Goal: Task Accomplishment & Management: Use online tool/utility

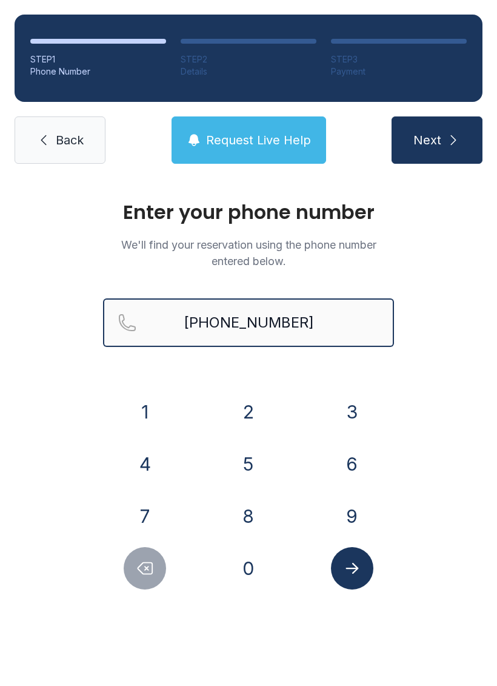
click at [338, 326] on input "[PHONE_NUMBER]" at bounding box center [248, 322] width 291 height 49
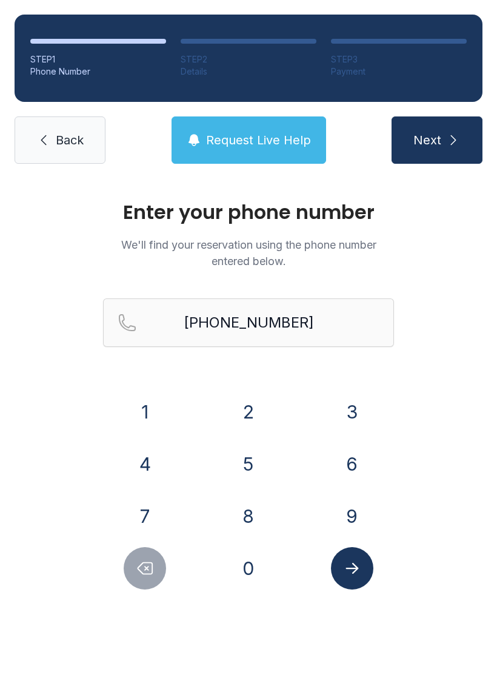
click at [60, 140] on span "Back" at bounding box center [70, 140] width 28 height 17
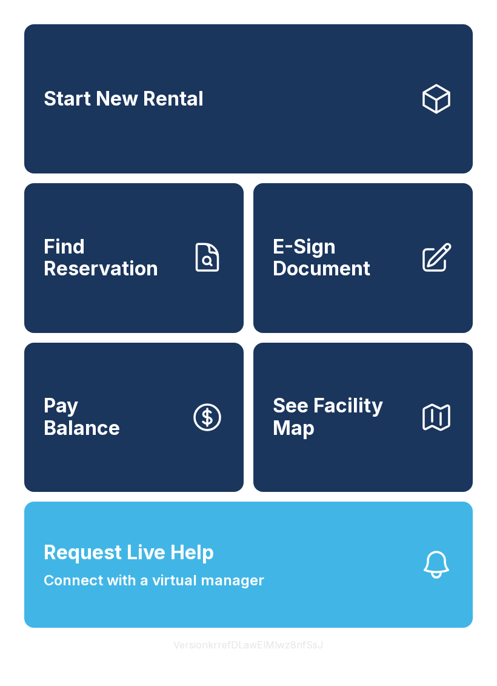
click at [366, 280] on span "E-Sign Document" at bounding box center [341, 258] width 137 height 44
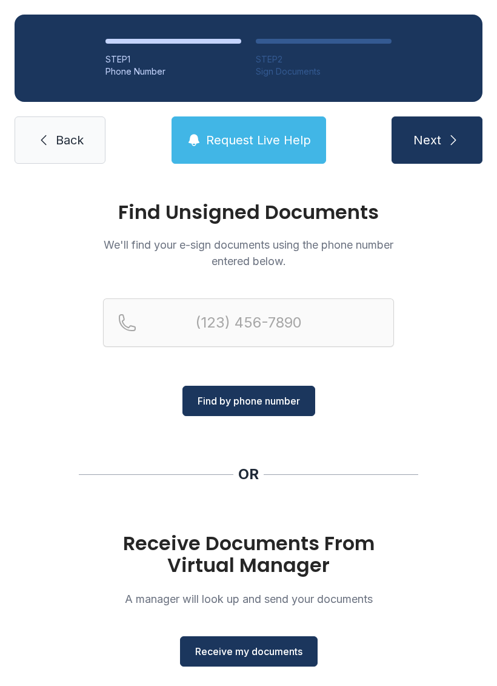
click at [261, 662] on button "Receive my documents" at bounding box center [249, 651] width 138 height 30
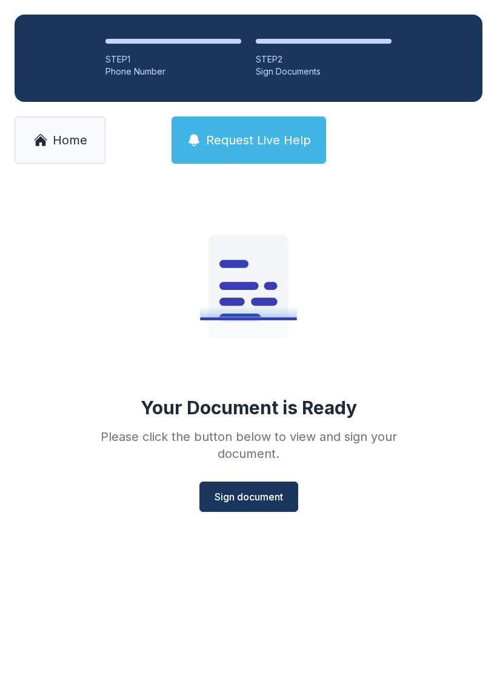
click at [245, 501] on span "Sign document" at bounding box center [249, 497] width 69 height 15
click at [13, 684] on main "Your Document is Ready Please click the button below to view and sign your docu…" at bounding box center [248, 432] width 497 height 508
click at [220, 500] on span "Sign document" at bounding box center [249, 497] width 69 height 15
click at [66, 161] on link "Home" at bounding box center [60, 139] width 91 height 47
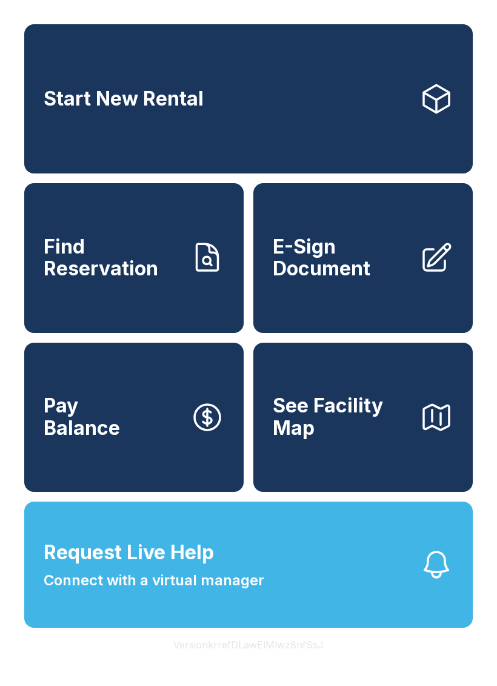
click at [300, 303] on link "E-Sign Document" at bounding box center [364, 257] width 220 height 149
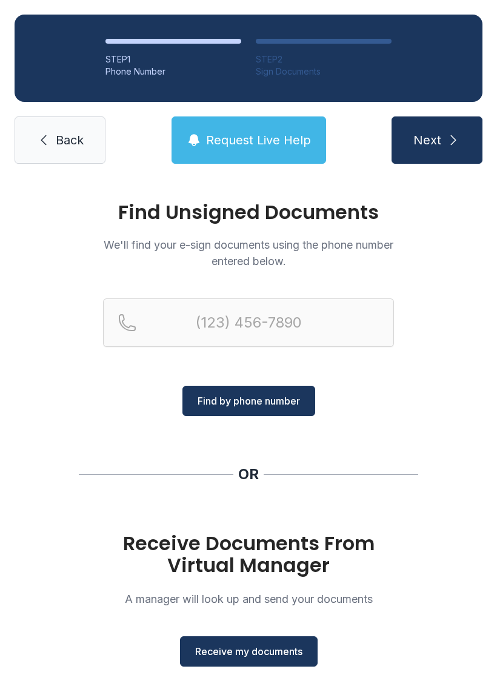
click at [267, 658] on span "Receive my documents" at bounding box center [248, 651] width 107 height 15
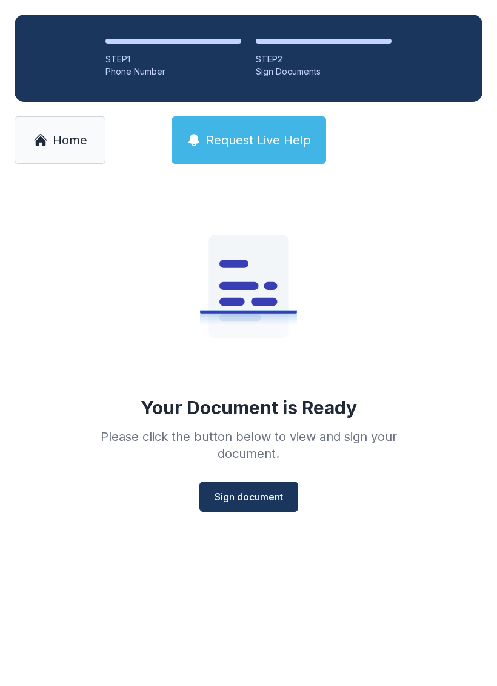
click at [235, 497] on span "Sign document" at bounding box center [249, 497] width 69 height 15
